Goal: Transaction & Acquisition: Purchase product/service

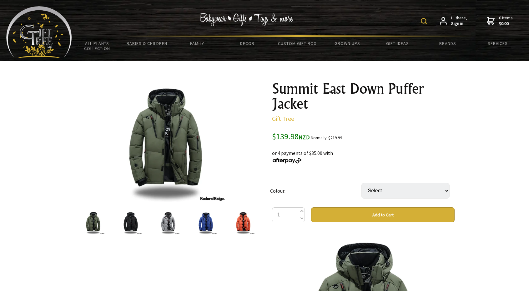
click at [303, 135] on span "NZD" at bounding box center [304, 137] width 11 height 7
click at [179, 115] on img at bounding box center [166, 142] width 122 height 122
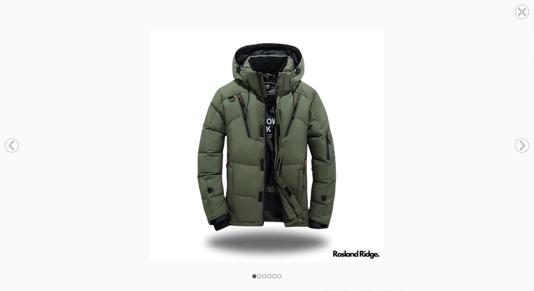
click at [520, 144] on circle at bounding box center [522, 146] width 14 height 14
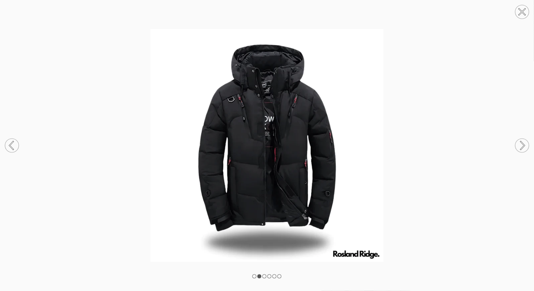
click at [520, 143] on circle at bounding box center [522, 146] width 14 height 14
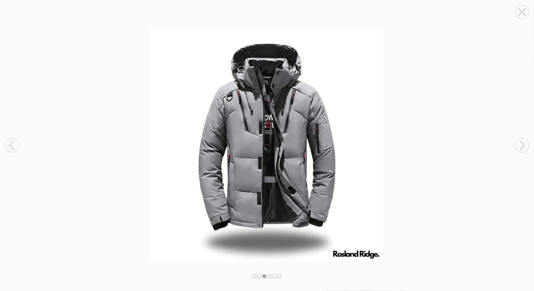
click at [520, 143] on circle at bounding box center [522, 146] width 14 height 14
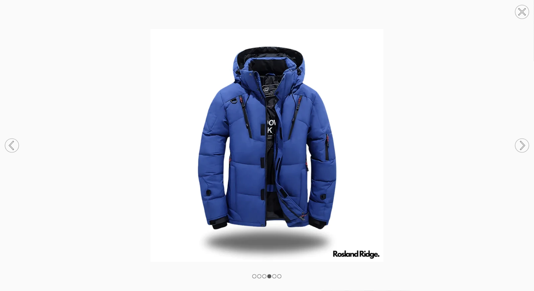
click at [520, 143] on circle at bounding box center [522, 146] width 14 height 14
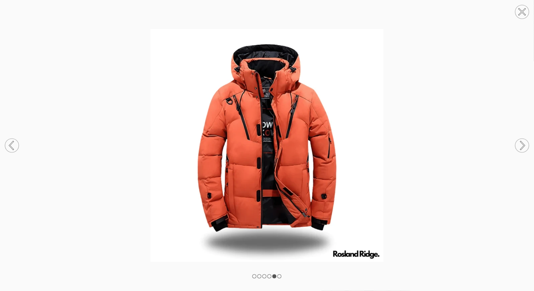
click at [520, 9] on icon at bounding box center [522, 12] width 6 height 6
